Goal: Navigation & Orientation: Find specific page/section

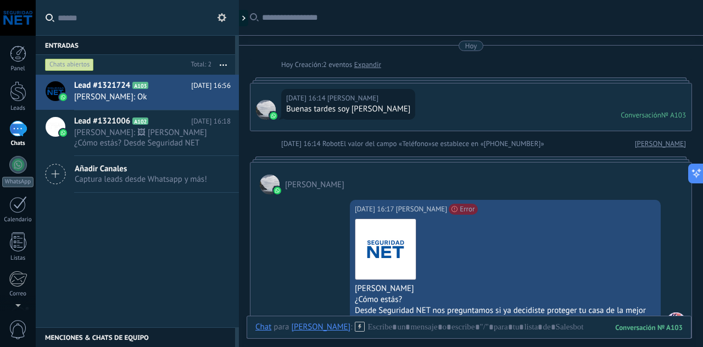
scroll to position [16, 0]
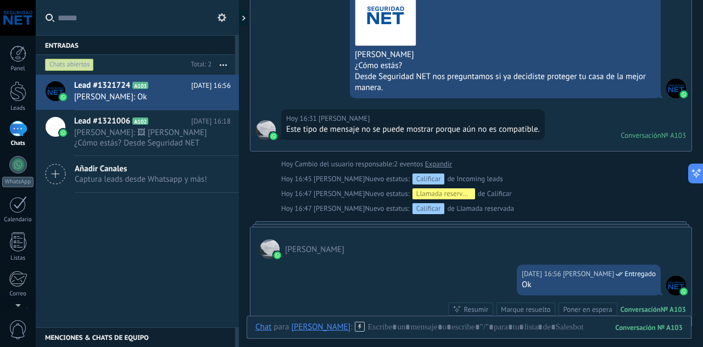
click at [95, 271] on div "Lead #1321724 A103 [DATE] 16:56 [PERSON_NAME]: Ok Lead #1321006 A102 [DATE] 16:…" at bounding box center [137, 201] width 203 height 253
click at [106, 129] on span "[PERSON_NAME]: 🖼 [PERSON_NAME] ¿Cómo estás? Desde Seguridad NET nos preguntamos…" at bounding box center [142, 137] width 136 height 21
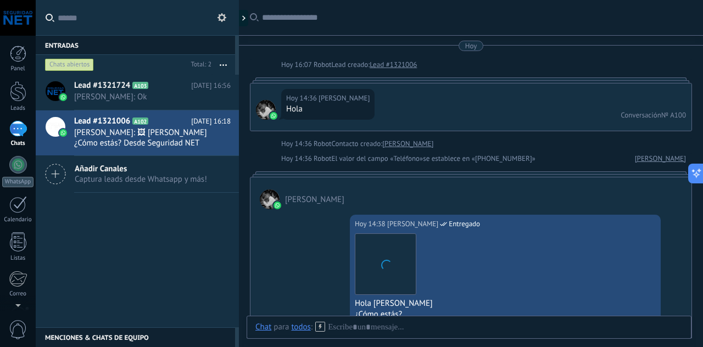
scroll to position [737, 0]
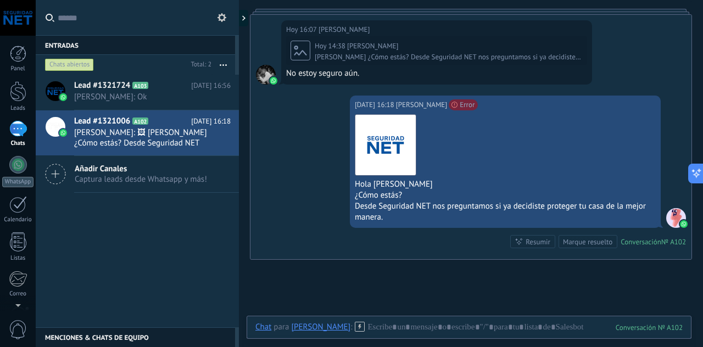
click at [673, 218] on div at bounding box center [677, 218] width 20 height 20
click at [12, 135] on div "1" at bounding box center [18, 129] width 18 height 16
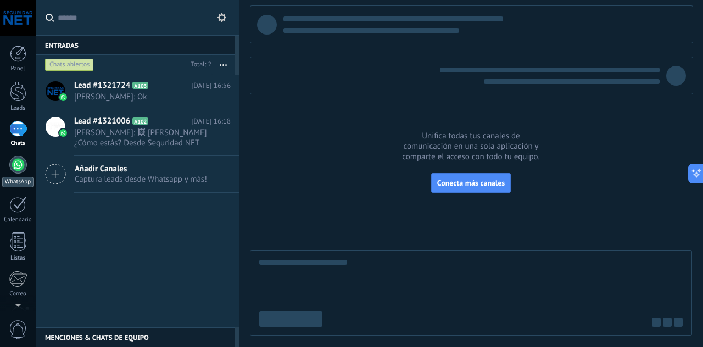
click at [26, 169] on link "WhatsApp" at bounding box center [18, 171] width 36 height 31
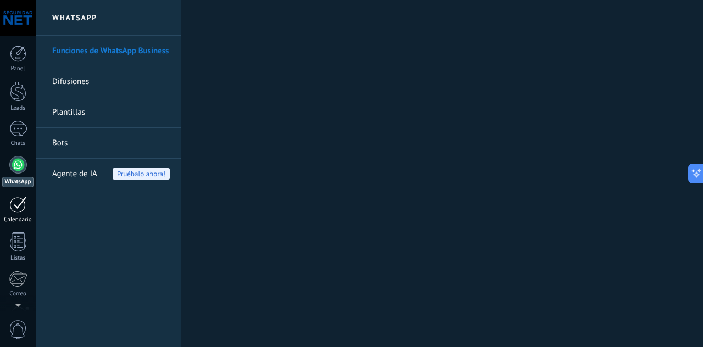
click at [7, 209] on link "Calendario" at bounding box center [18, 209] width 36 height 27
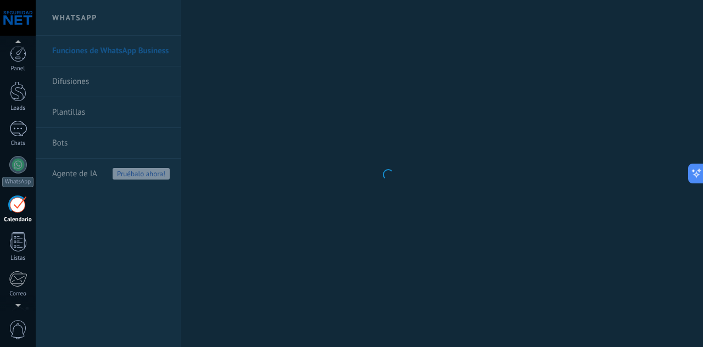
scroll to position [31, 0]
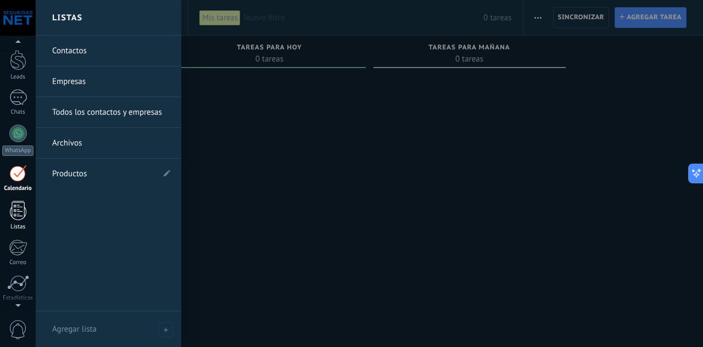
click at [18, 208] on div at bounding box center [18, 210] width 16 height 19
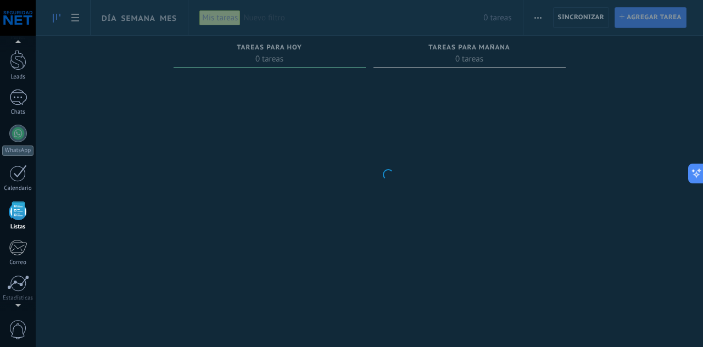
scroll to position [68, 0]
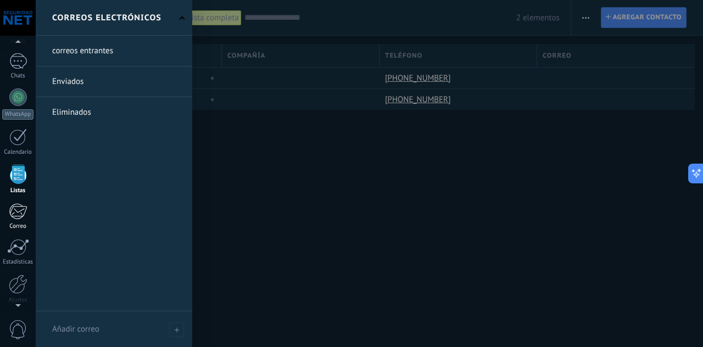
click at [19, 213] on div at bounding box center [18, 211] width 18 height 16
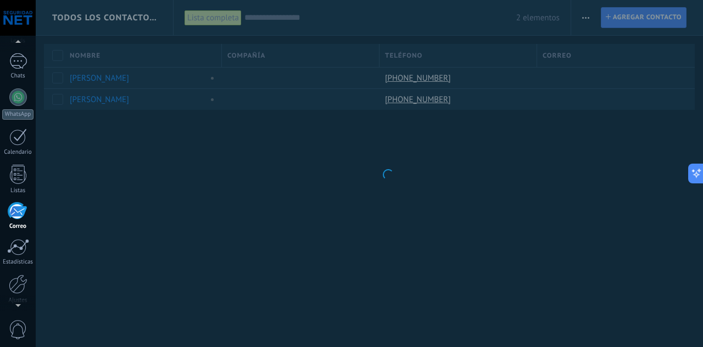
scroll to position [106, 0]
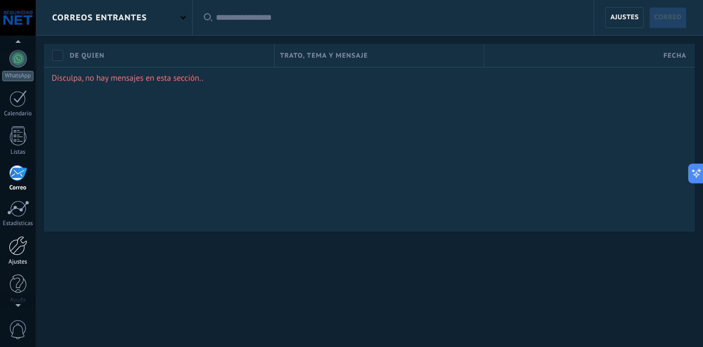
click at [14, 254] on link "Ajustes" at bounding box center [18, 251] width 36 height 30
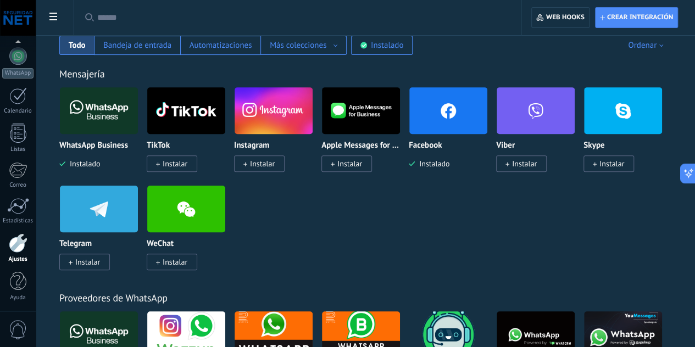
scroll to position [220, 0]
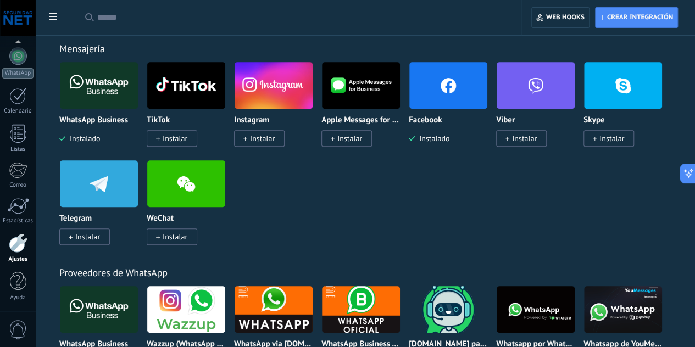
click at [16, 323] on span "0" at bounding box center [18, 329] width 19 height 19
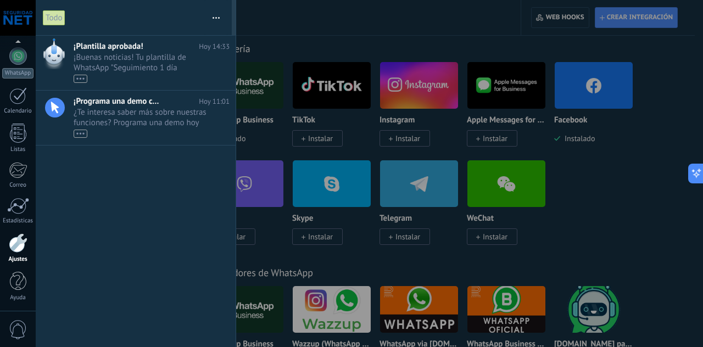
click at [137, 234] on div "¡Plantilla aprobada! [DATE] 14:33 ¡Buenas noticias! Tu plantilla de WhatsApp "S…" at bounding box center [136, 192] width 200 height 312
click at [346, 189] on div at bounding box center [351, 173] width 703 height 347
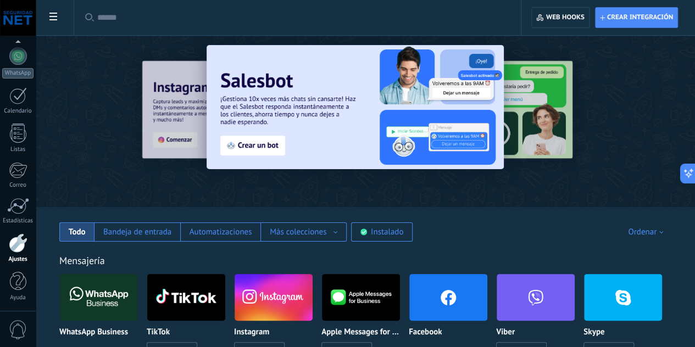
scroll to position [0, 0]
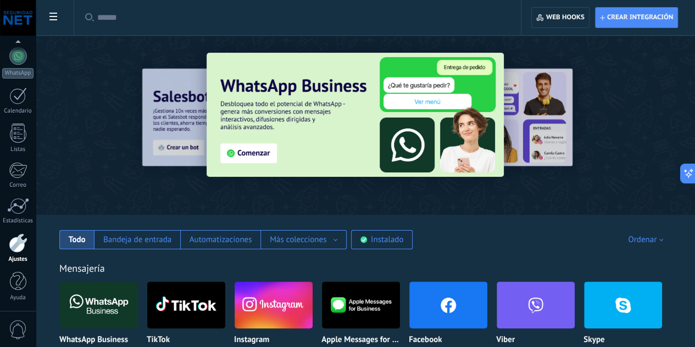
click at [217, 93] on div at bounding box center [96, 124] width 241 height 99
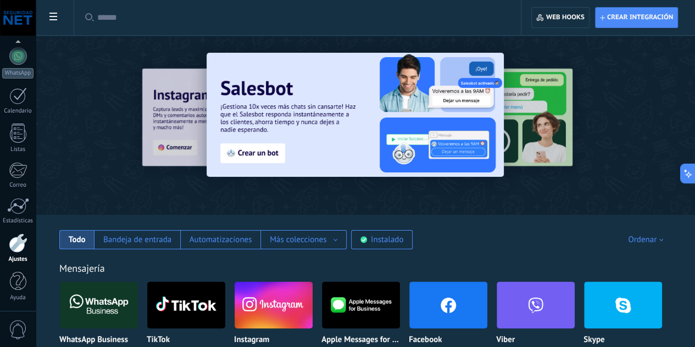
click at [479, 250] on div "Mensajería WhatsApp Business Instalado TikTok Instalar Instagram Instalar Apple…" at bounding box center [365, 352] width 637 height 224
click at [337, 244] on div "Más colecciones" at bounding box center [304, 240] width 68 height 10
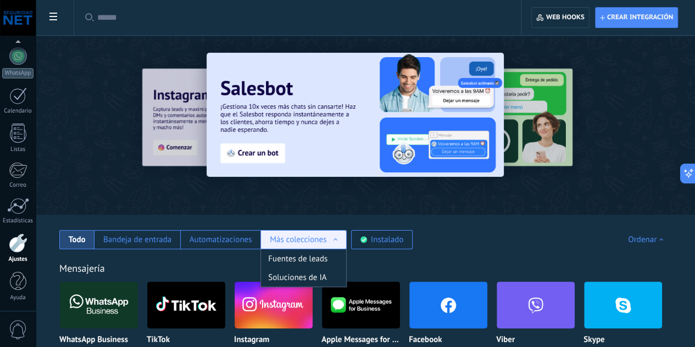
click at [337, 240] on div "Más colecciones" at bounding box center [304, 240] width 68 height 10
click at [346, 278] on div "Soluciones de IA" at bounding box center [303, 277] width 85 height 19
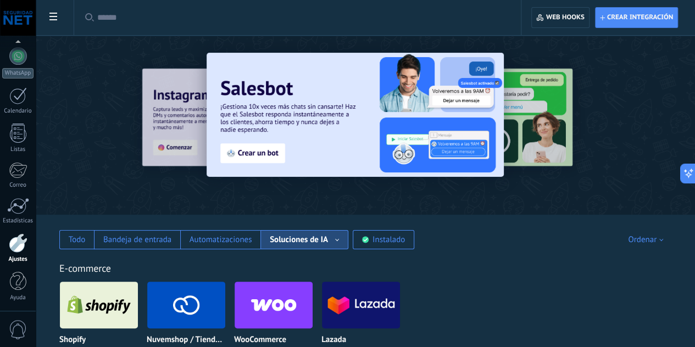
scroll to position [46, 0]
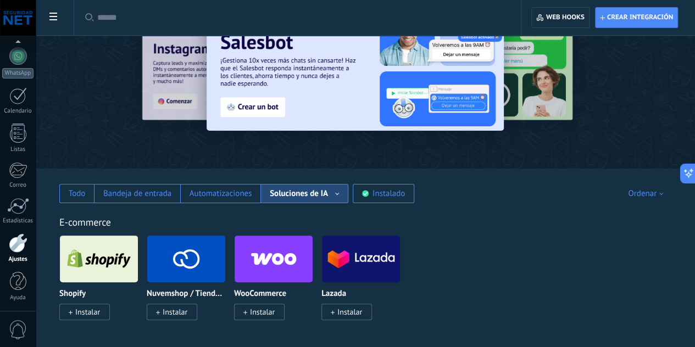
click at [328, 196] on div "Soluciones de IA" at bounding box center [299, 193] width 58 height 10
click at [348, 217] on div "Fuentes de leads" at bounding box center [304, 212] width 87 height 19
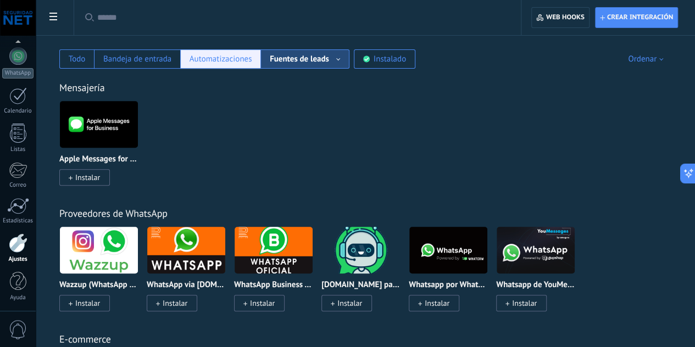
scroll to position [101, 0]
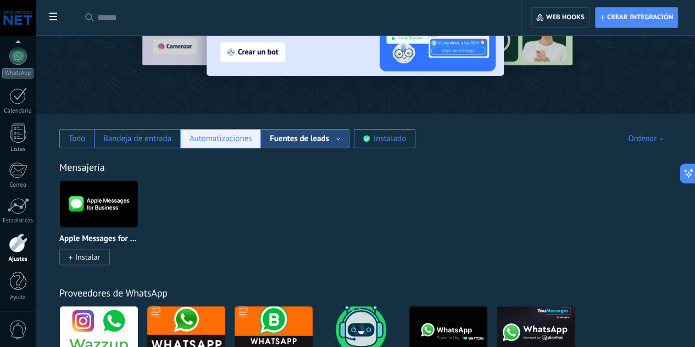
click at [260, 145] on div "Automatizaciones" at bounding box center [220, 138] width 80 height 19
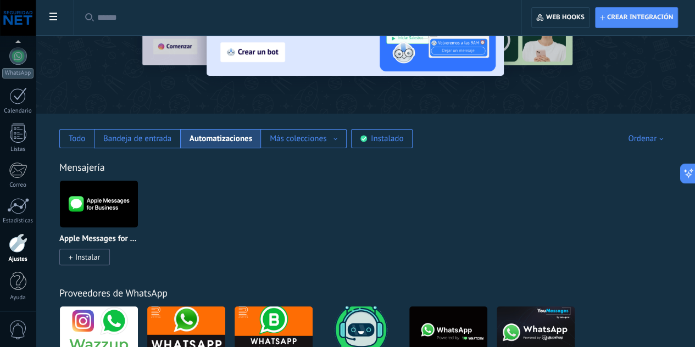
click at [303, 128] on div "Todo Bandeja de entrada Automatizaciones Más colecciones Fuentes de leads Soluc…" at bounding box center [365, 131] width 637 height 35
click at [309, 151] on div "Mensajería Apple Messages for Business Instalar" at bounding box center [365, 202] width 637 height 126
click at [171, 143] on div "Bandeja de entrada" at bounding box center [137, 139] width 68 height 10
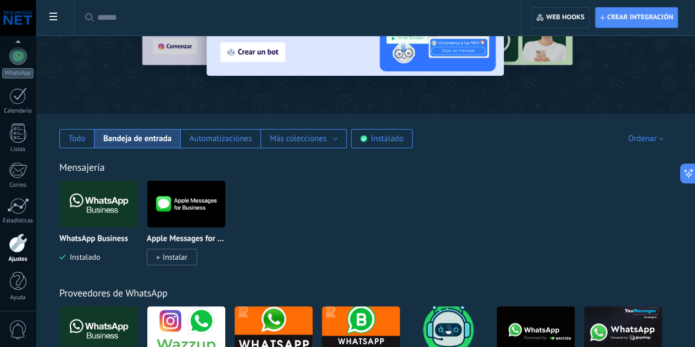
click at [641, 142] on div "Ordenar" at bounding box center [647, 139] width 39 height 10
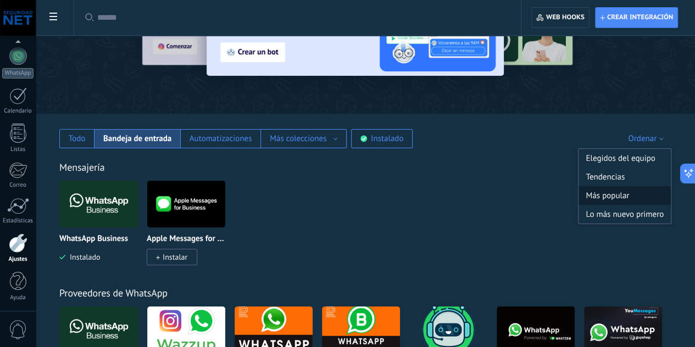
click at [628, 191] on div "Más popular" at bounding box center [625, 195] width 92 height 19
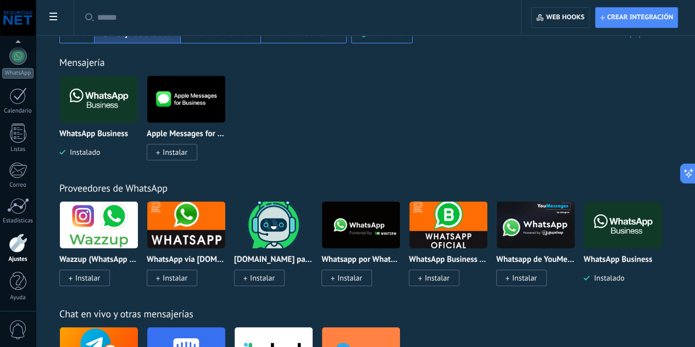
scroll to position [156, 0]
